Goal: Information Seeking & Learning: Learn about a topic

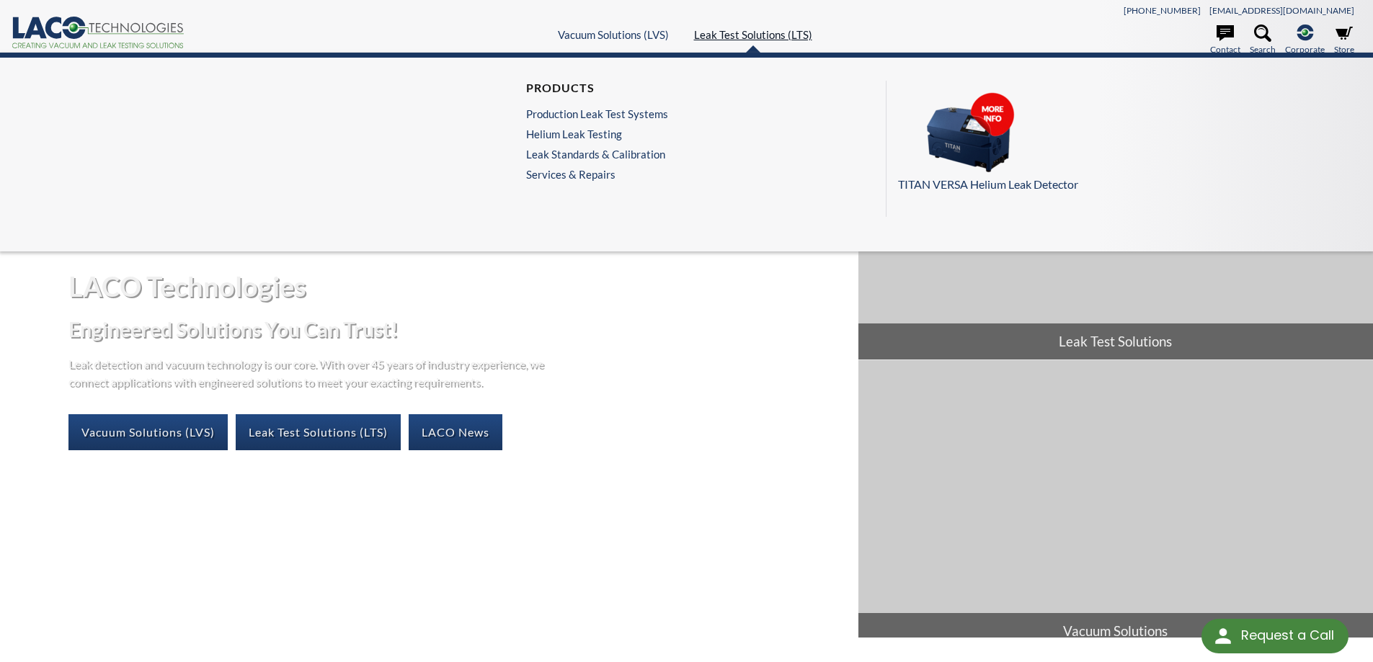
click at [726, 37] on link "Leak Test Solutions (LTS)" at bounding box center [753, 34] width 118 height 13
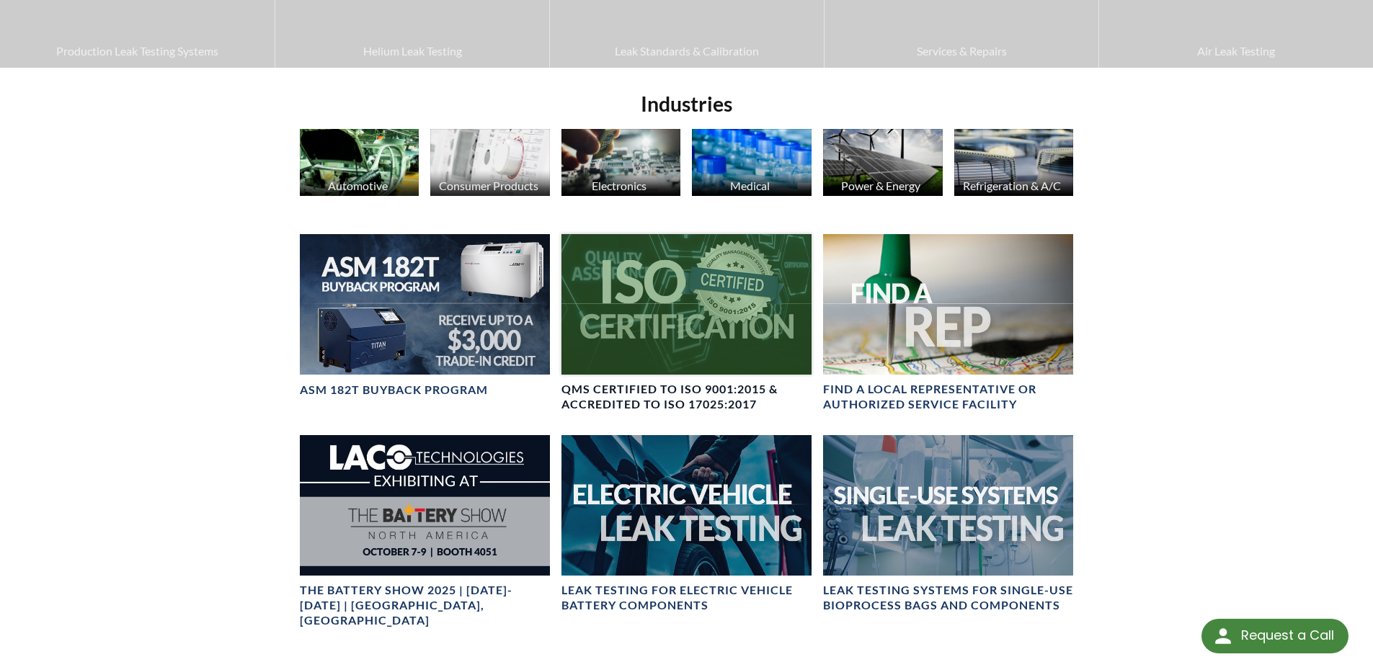
scroll to position [577, 0]
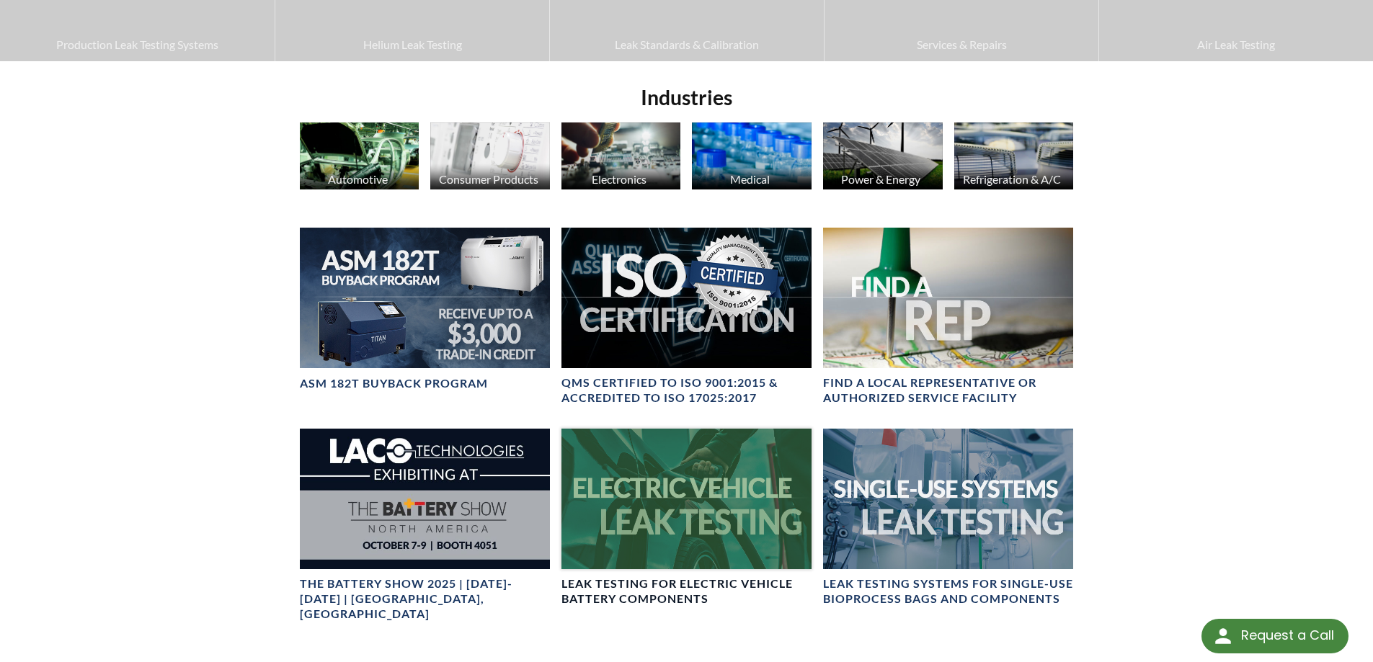
click at [692, 553] on div at bounding box center [686, 499] width 250 height 141
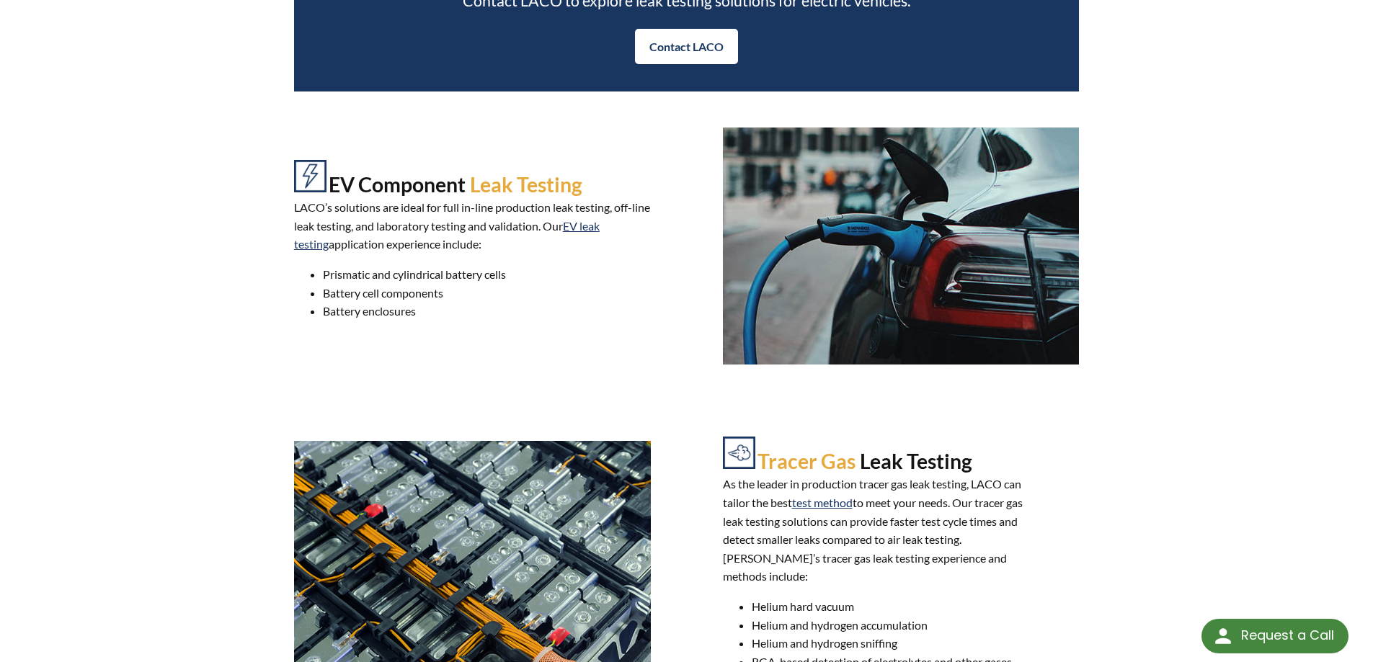
scroll to position [865, 0]
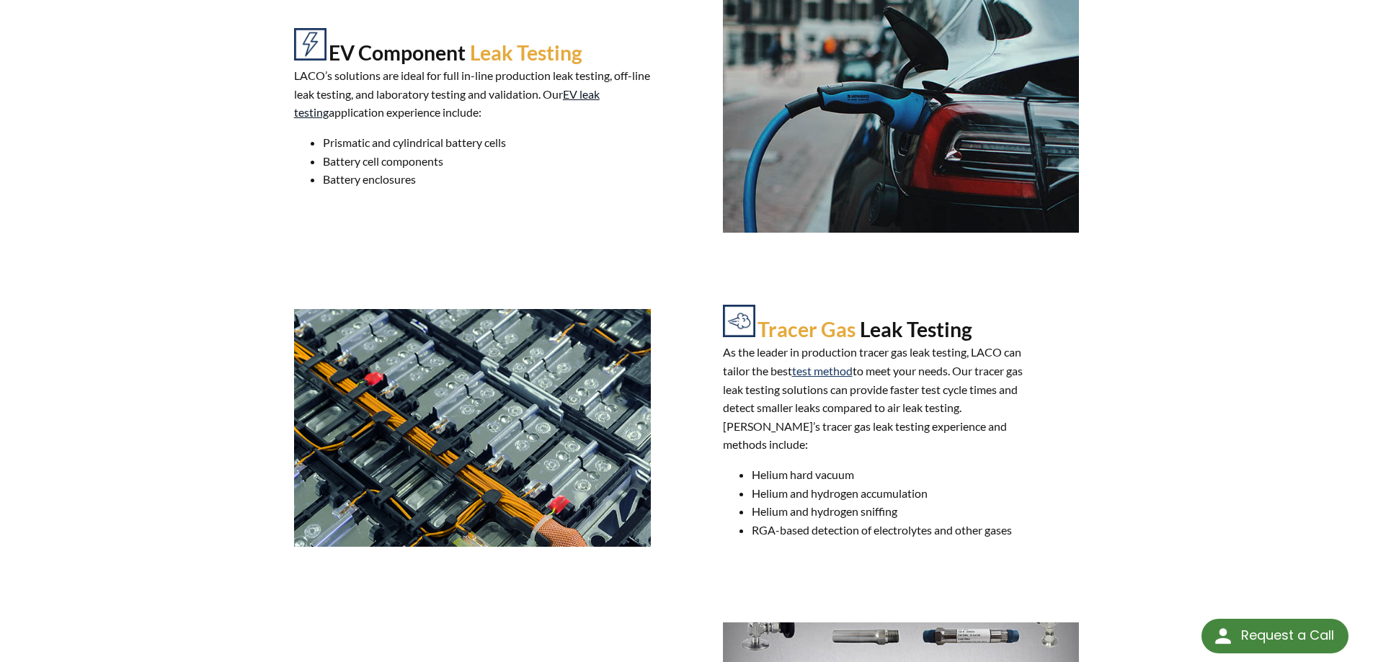
click at [595, 112] on link "EV leak testing" at bounding box center [447, 103] width 306 height 32
